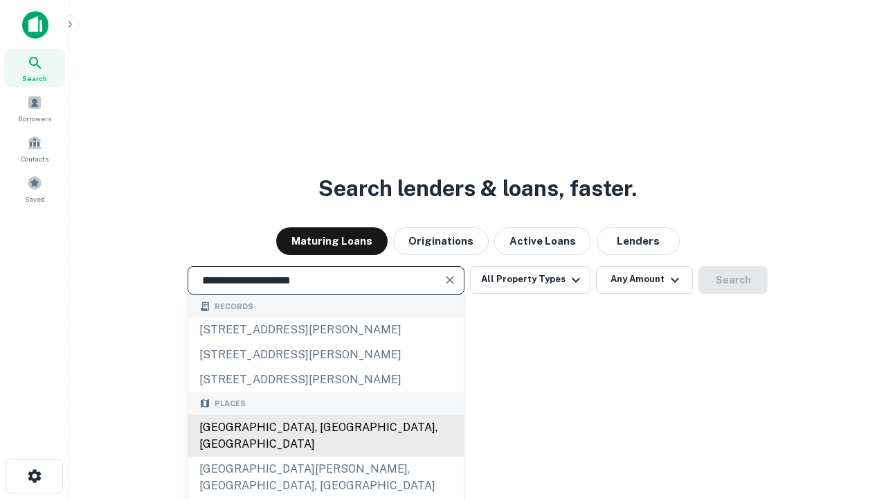
click at [325, 456] on div "[GEOGRAPHIC_DATA], [GEOGRAPHIC_DATA], [GEOGRAPHIC_DATA]" at bounding box center [326, 436] width 276 height 42
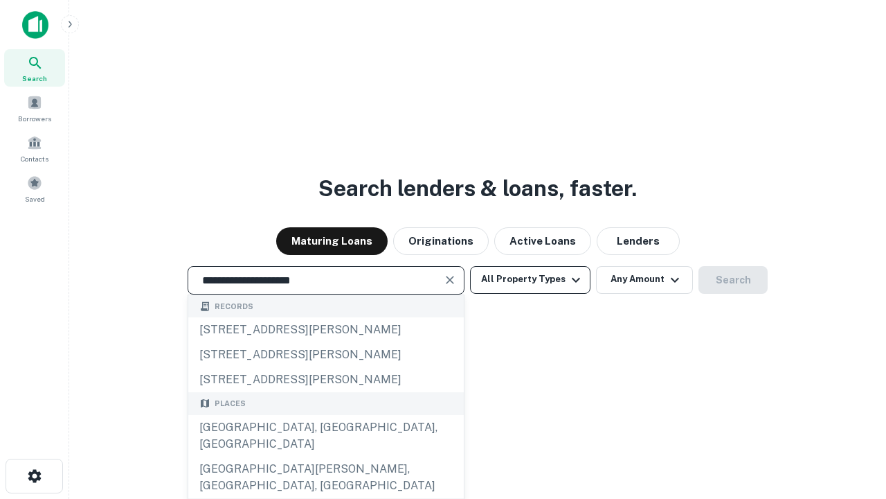
click at [530, 279] on button "All Property Types" at bounding box center [530, 280] width 120 height 28
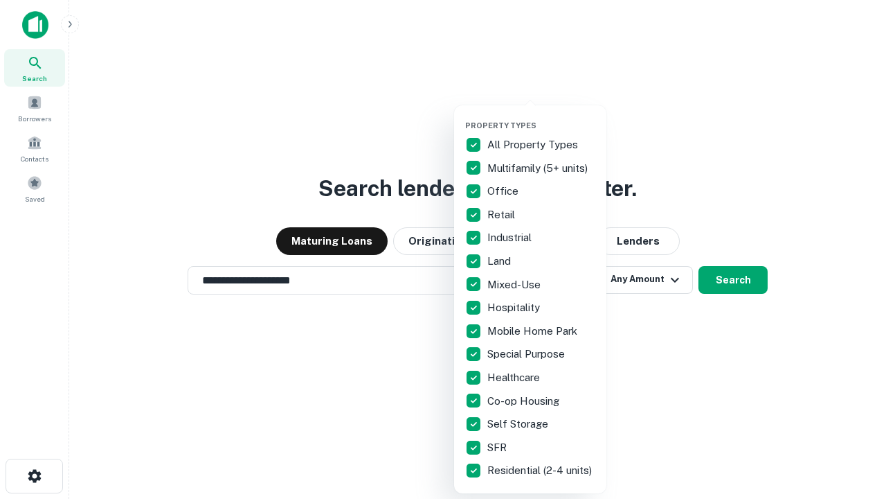
type input "**********"
click at [541, 116] on button "button" at bounding box center [541, 116] width 152 height 1
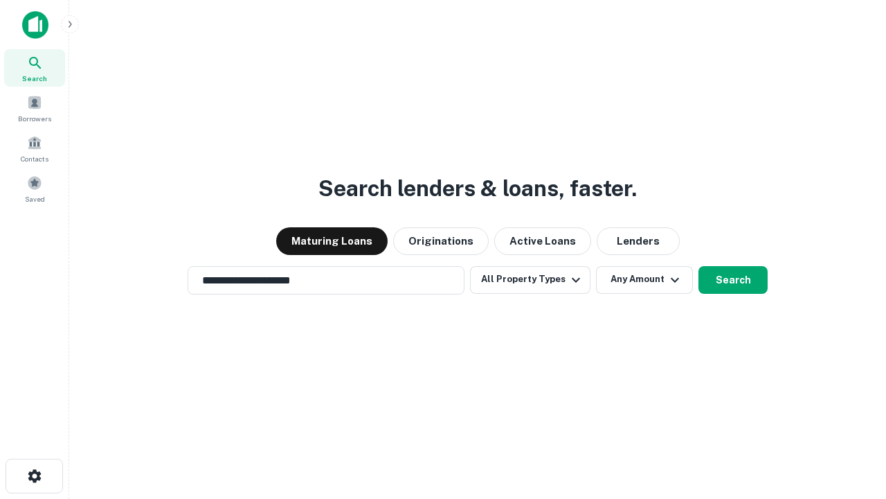
scroll to position [21, 0]
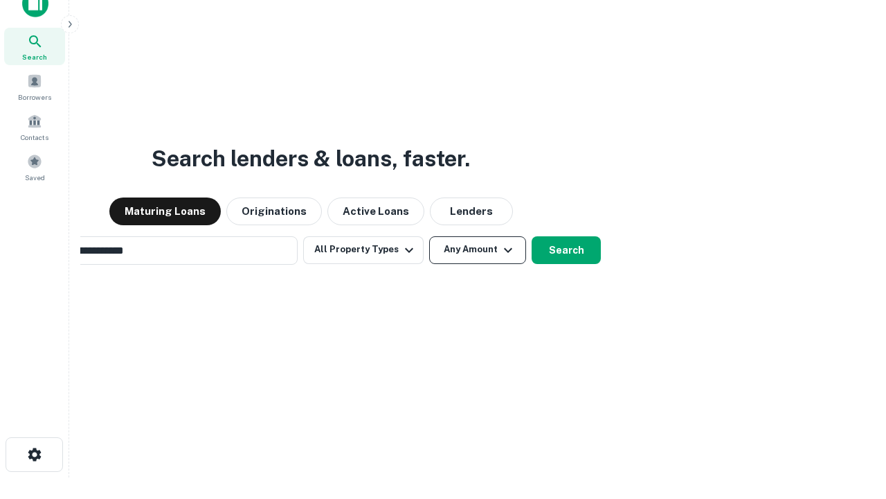
click at [429, 236] on button "Any Amount" at bounding box center [477, 250] width 97 height 28
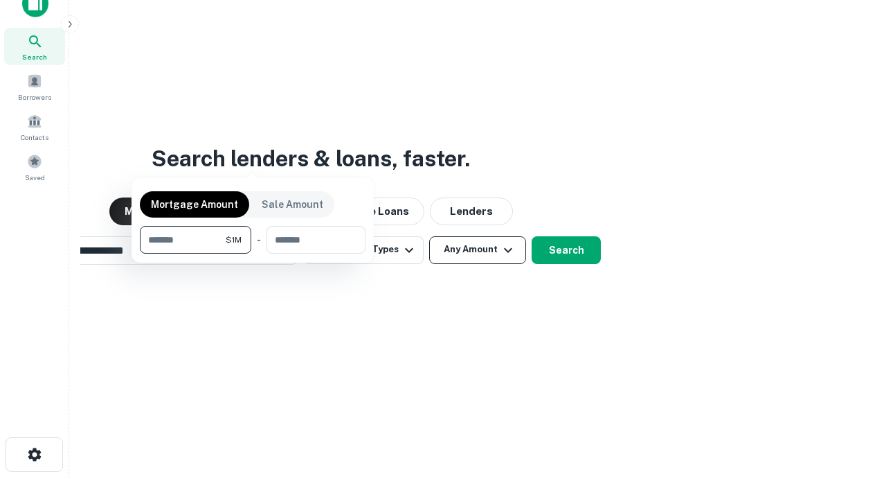
scroll to position [22, 0]
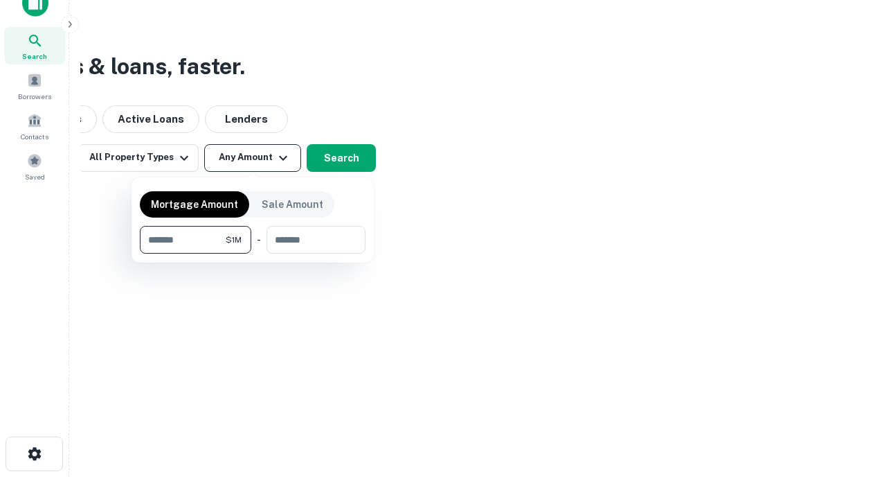
type input "*******"
click at [253, 253] on button "button" at bounding box center [253, 253] width 226 height 1
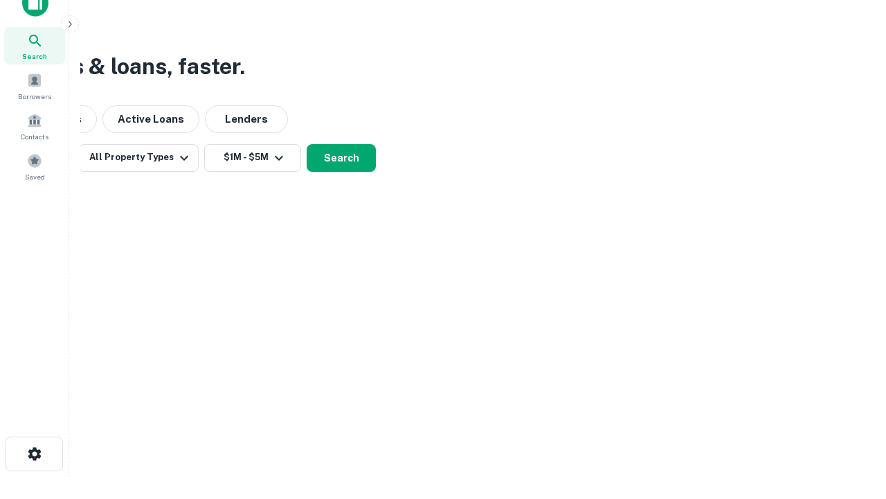
scroll to position [8, 256]
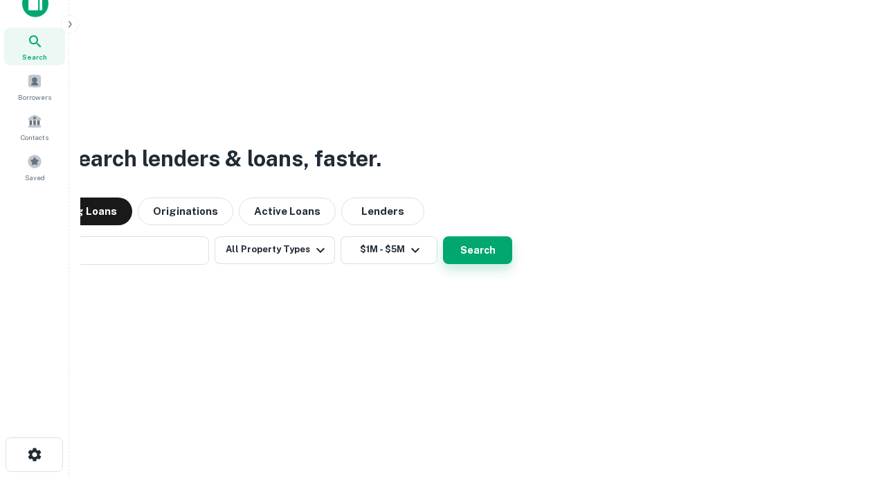
click at [443, 236] on button "Search" at bounding box center [477, 250] width 69 height 28
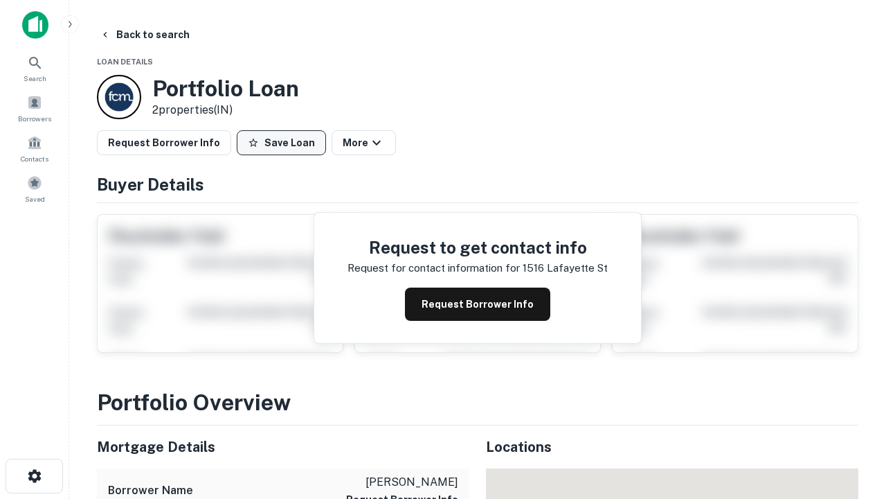
click at [281, 143] on button "Save Loan" at bounding box center [281, 142] width 89 height 25
